Goal: Task Accomplishment & Management: Manage account settings

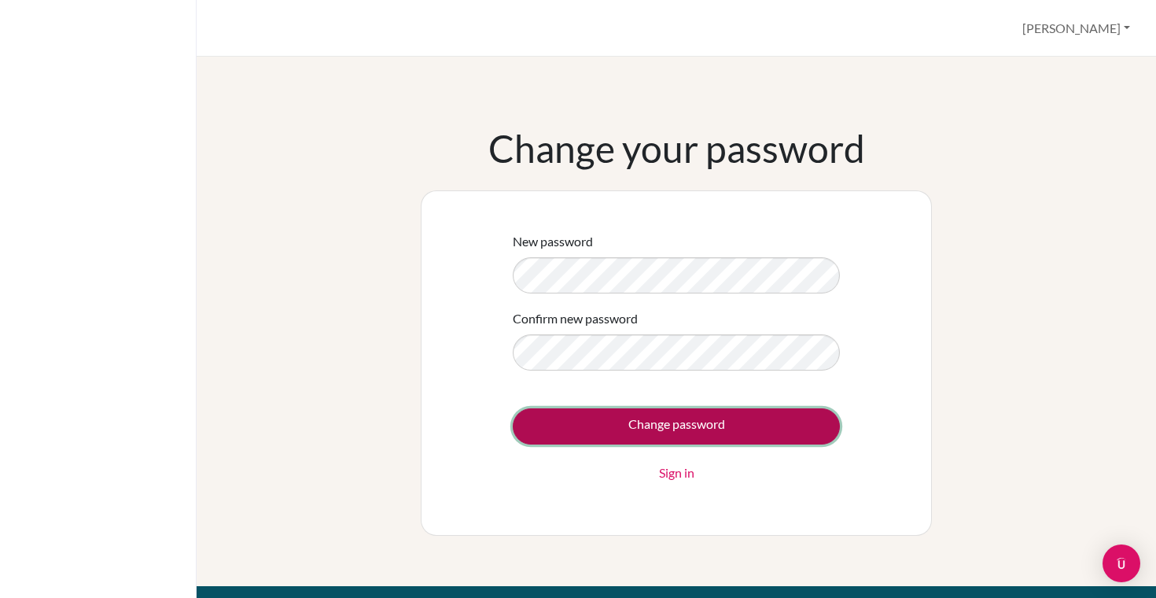
click at [655, 425] on input "Change password" at bounding box center [676, 426] width 327 height 36
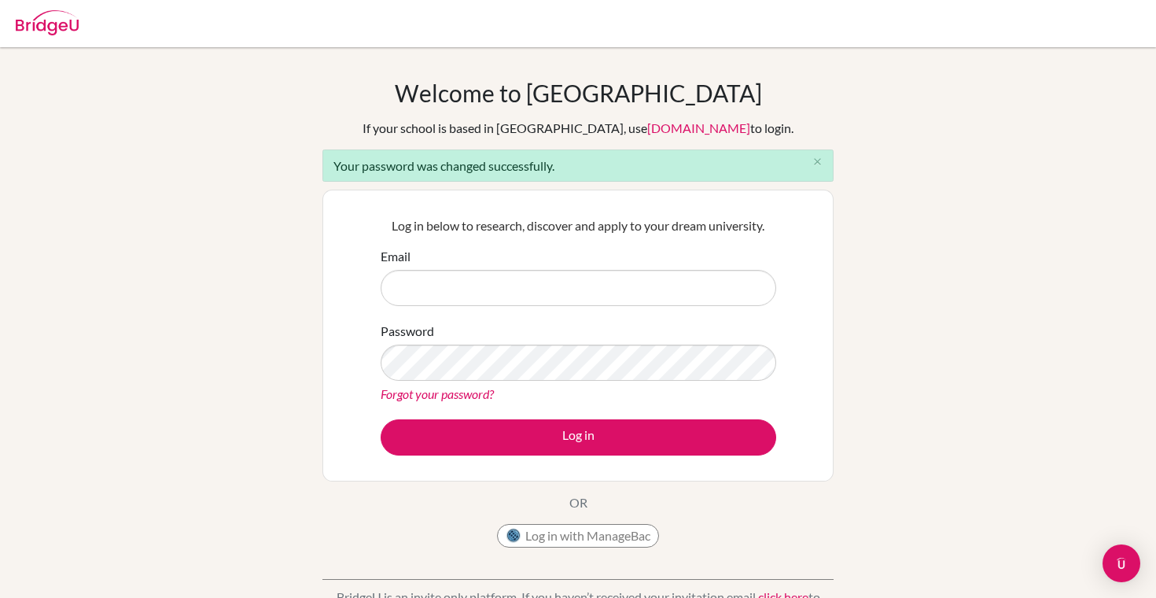
type input "[EMAIL_ADDRESS][DOMAIN_NAME]"
click at [344, 360] on div "Log in below to research, discover and apply to your dream university. Email [E…" at bounding box center [577, 335] width 511 height 292
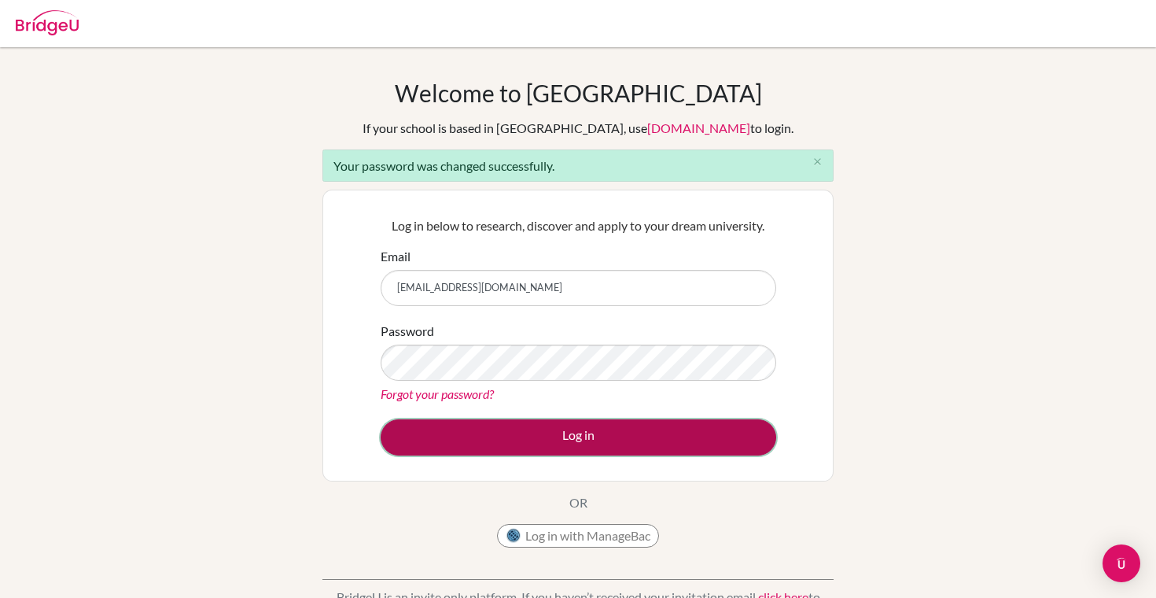
click at [673, 428] on button "Log in" at bounding box center [579, 437] width 396 height 36
